Goal: Task Accomplishment & Management: Use online tool/utility

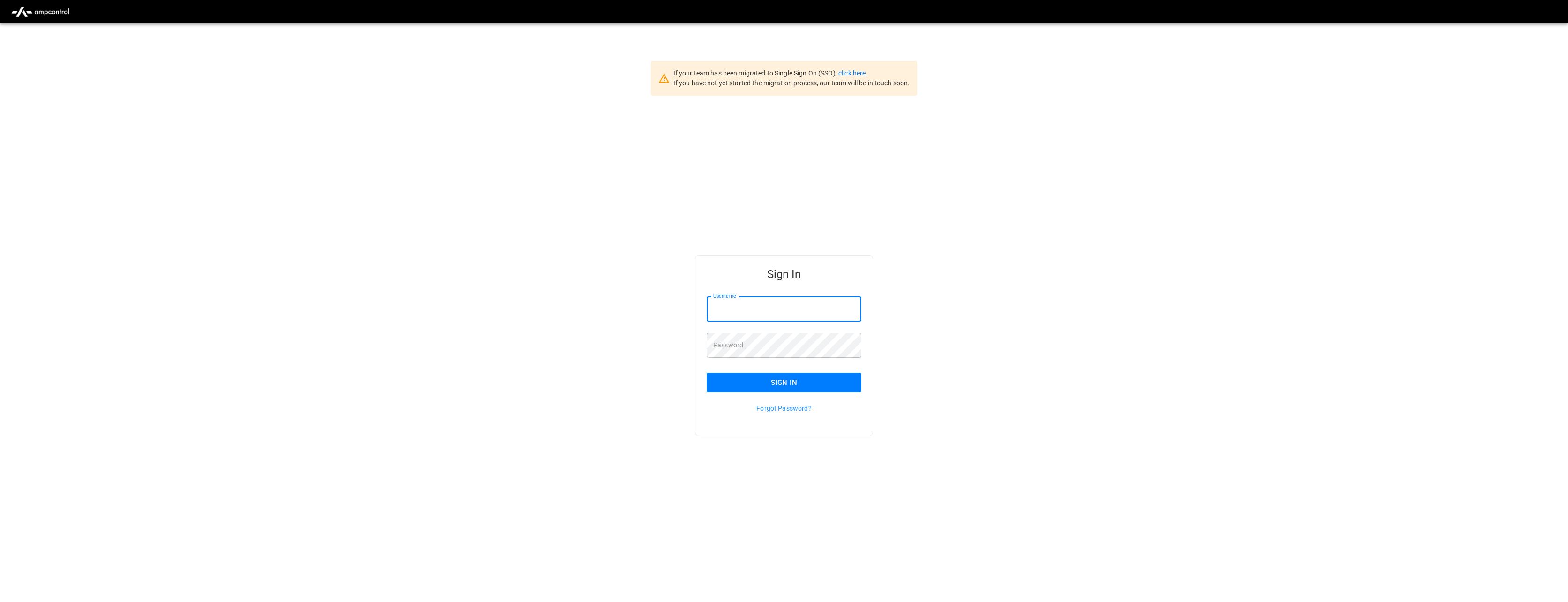
click at [791, 306] on input "Username" at bounding box center [784, 309] width 155 height 25
type input "**********"
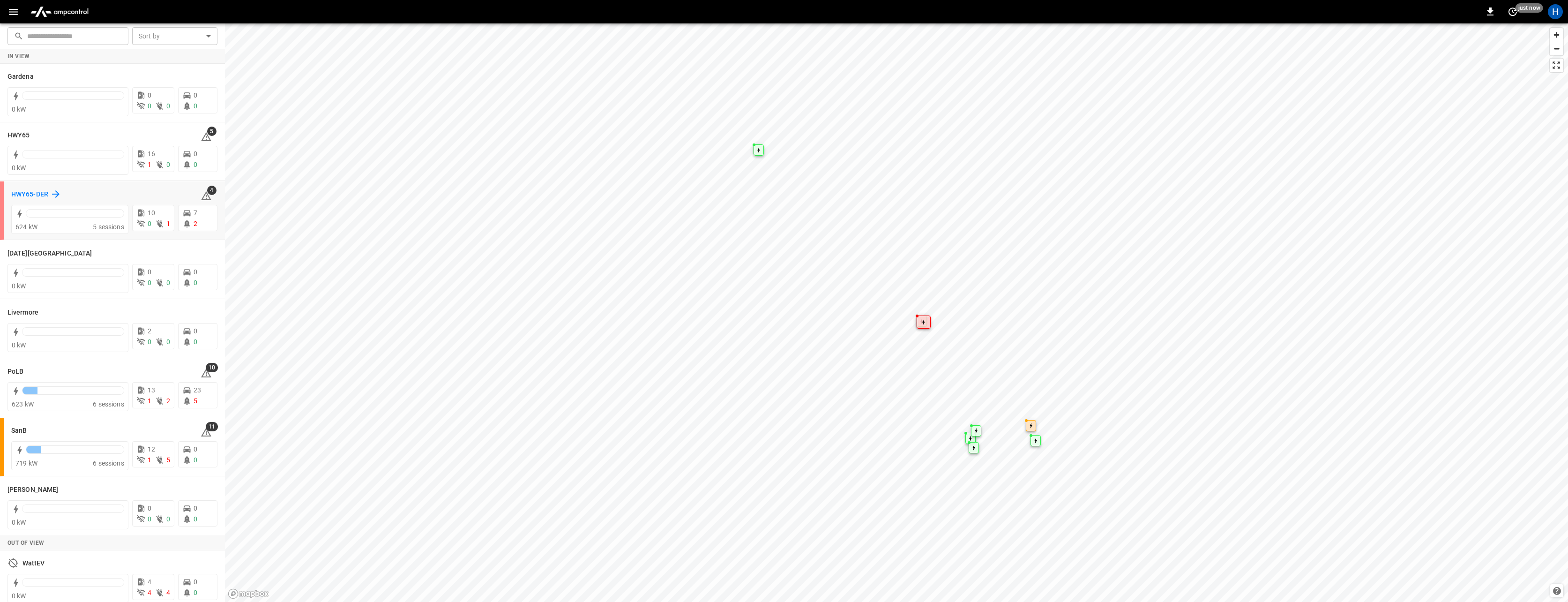
click at [32, 194] on h6 "HWY65-DER" at bounding box center [29, 194] width 37 height 10
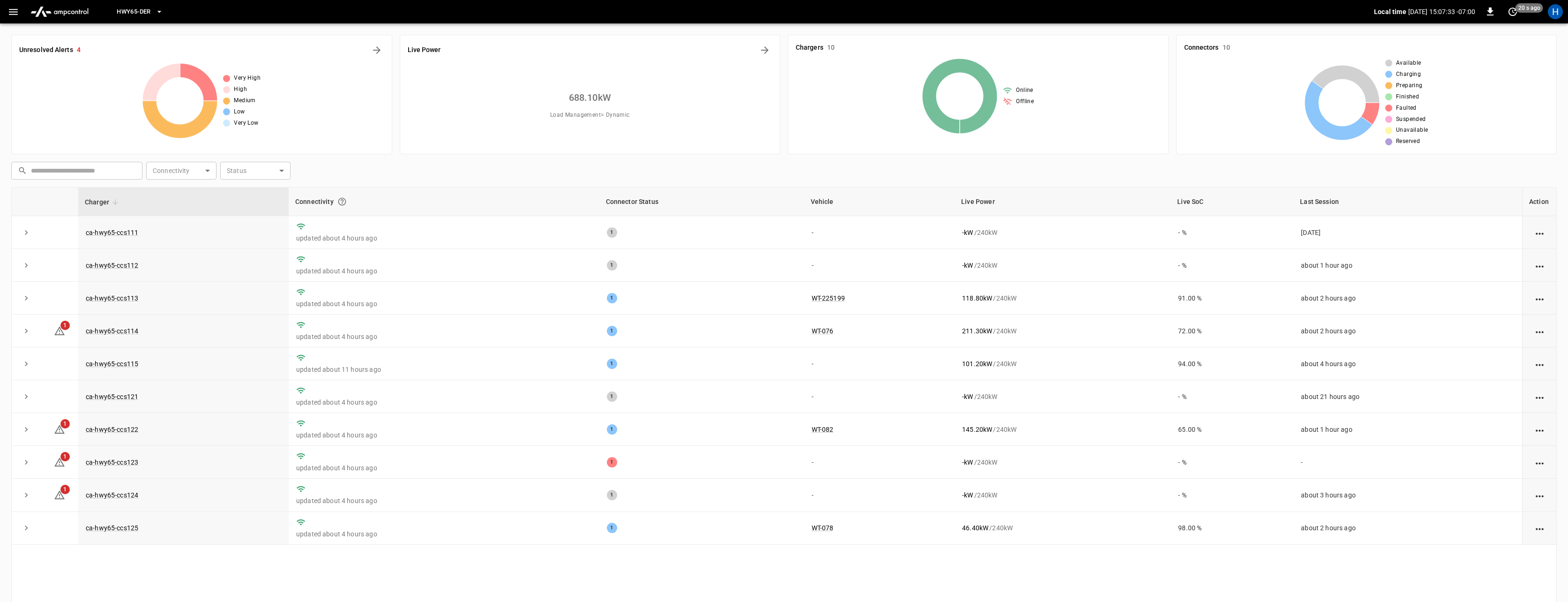
click at [155, 16] on button "HWY65-DER" at bounding box center [140, 12] width 54 height 18
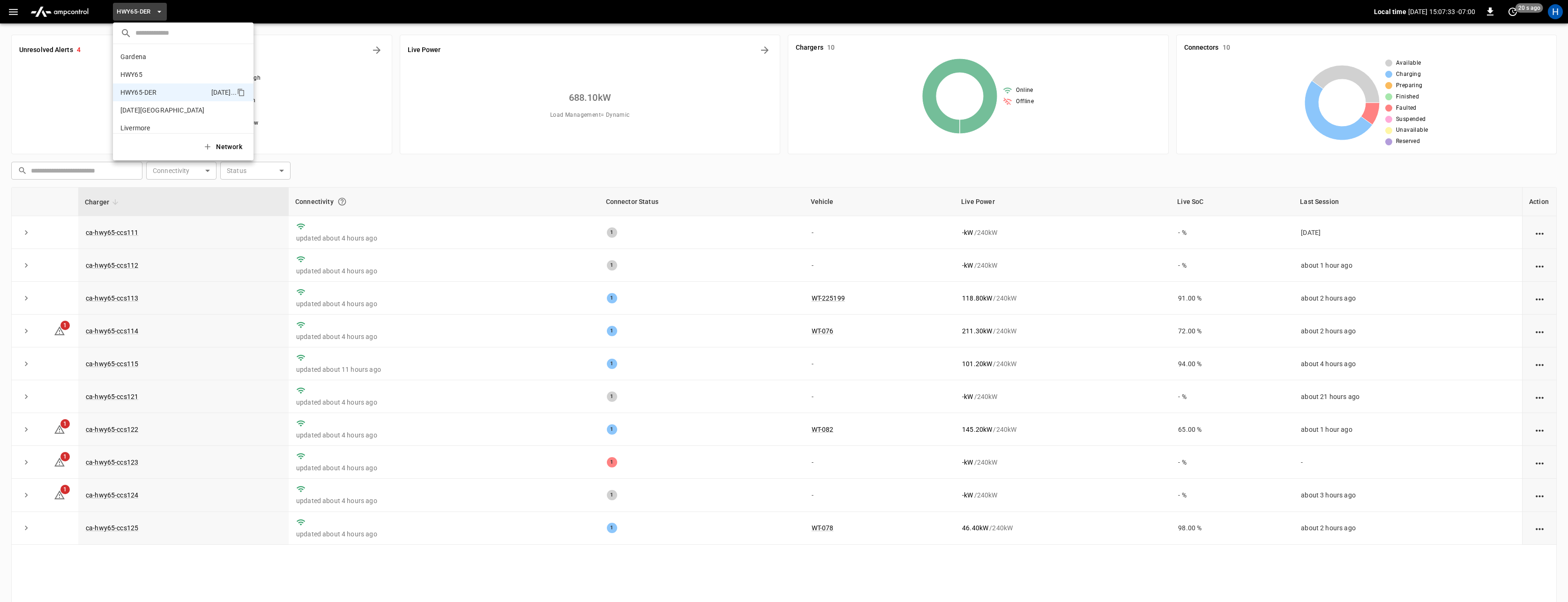
scroll to position [33, 0]
click at [7, 11] on div at bounding box center [784, 301] width 1568 height 602
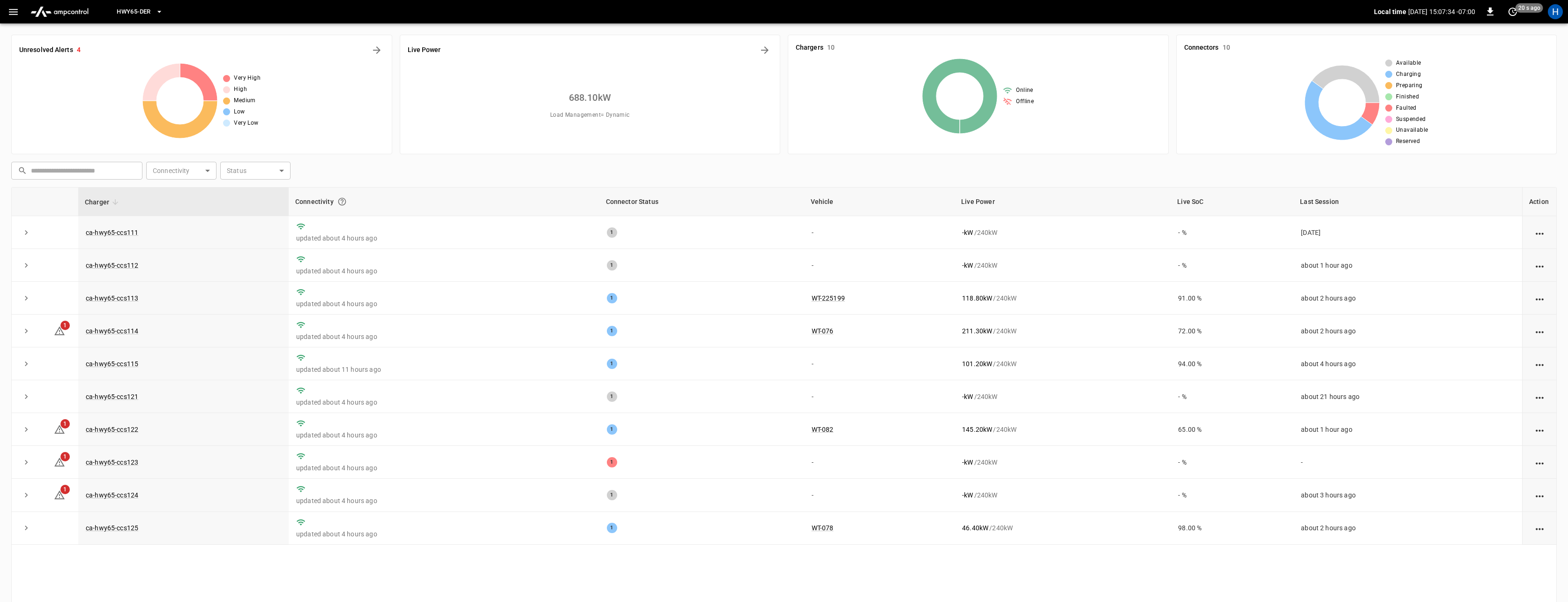
click at [11, 11] on icon "button" at bounding box center [13, 12] width 9 height 6
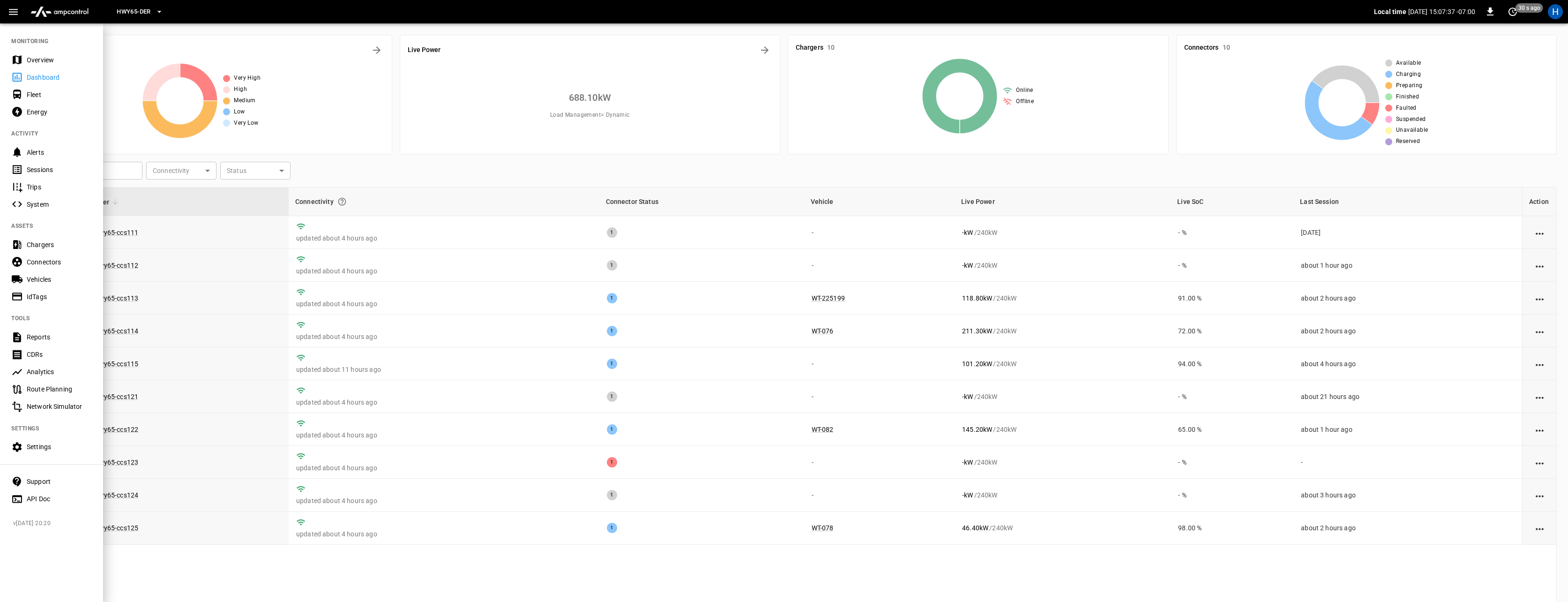
click at [40, 111] on div "Energy" at bounding box center [59, 111] width 65 height 9
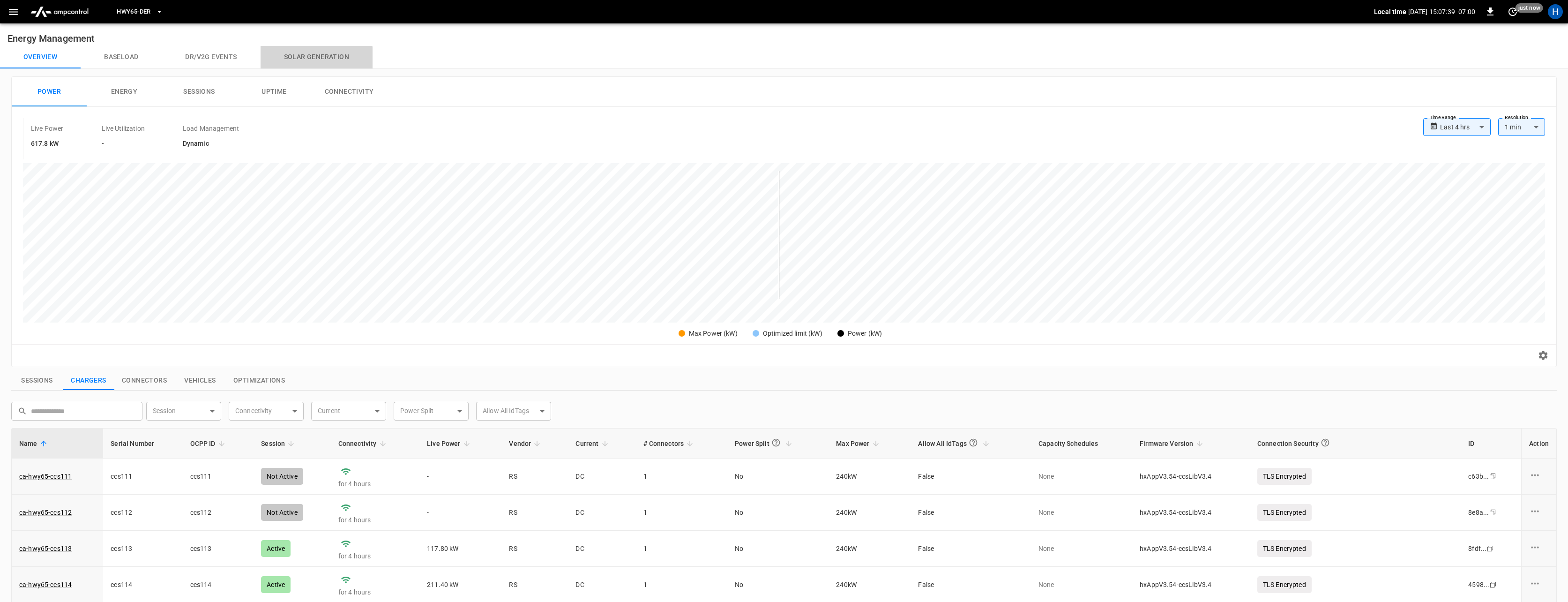
click at [315, 58] on button "Solar generation" at bounding box center [317, 57] width 112 height 23
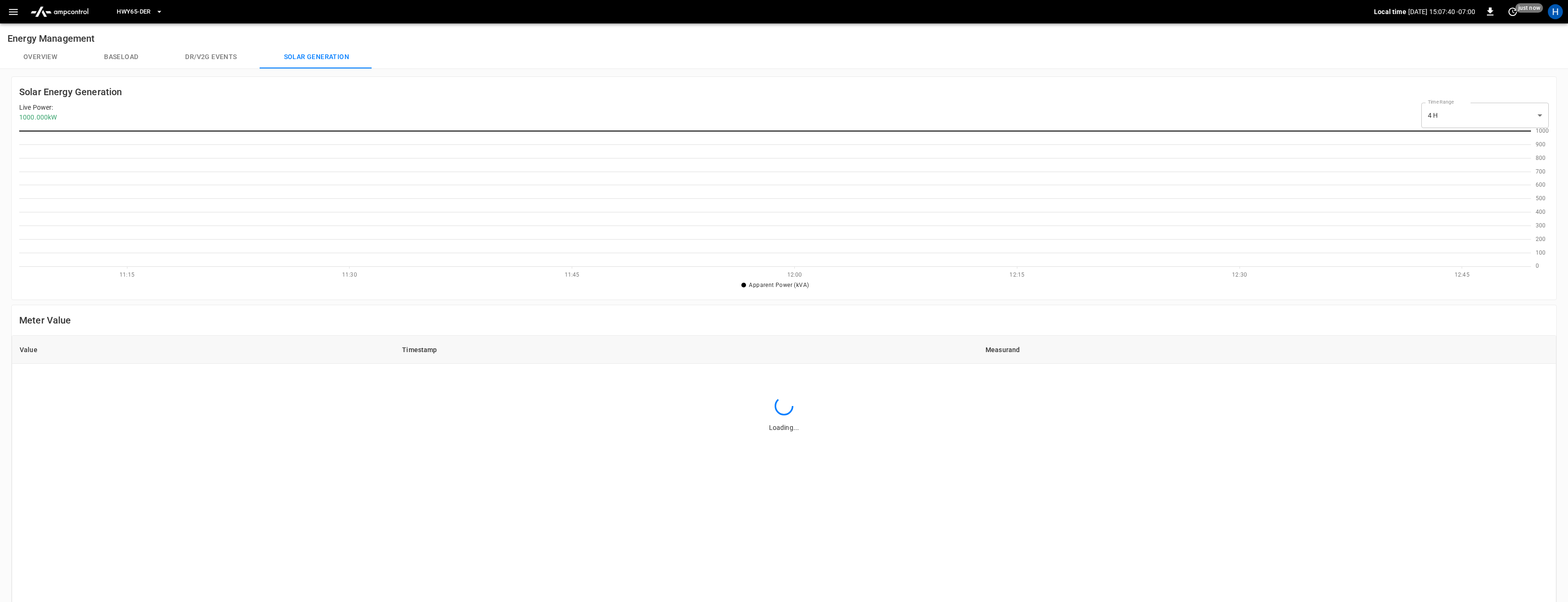
scroll to position [135, 1512]
